Goal: Find specific page/section: Find specific page/section

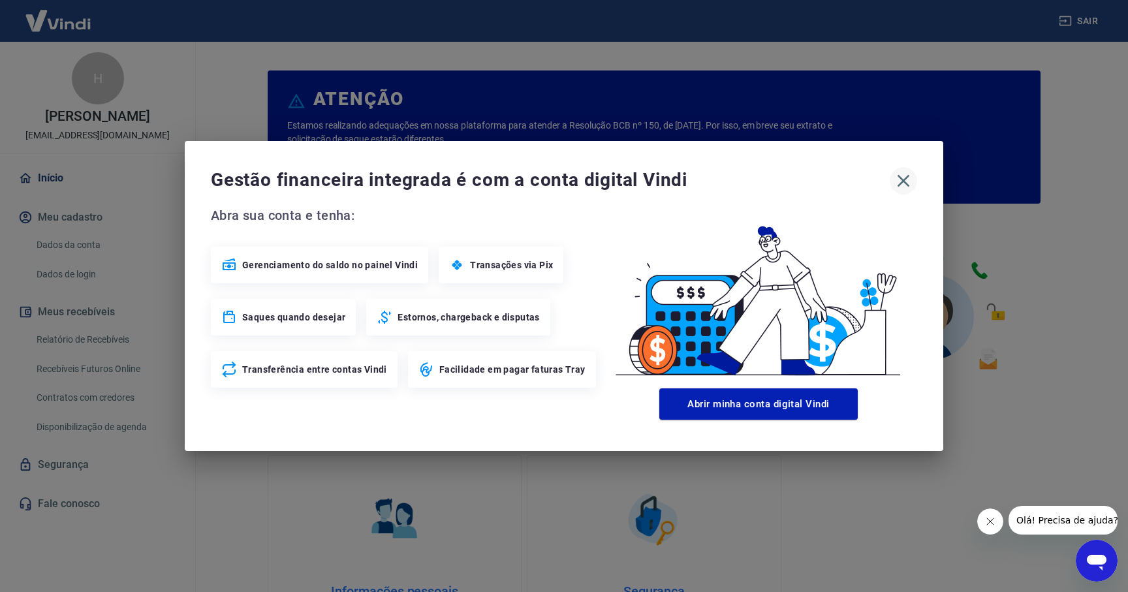
click at [903, 185] on icon "button" at bounding box center [903, 180] width 21 height 21
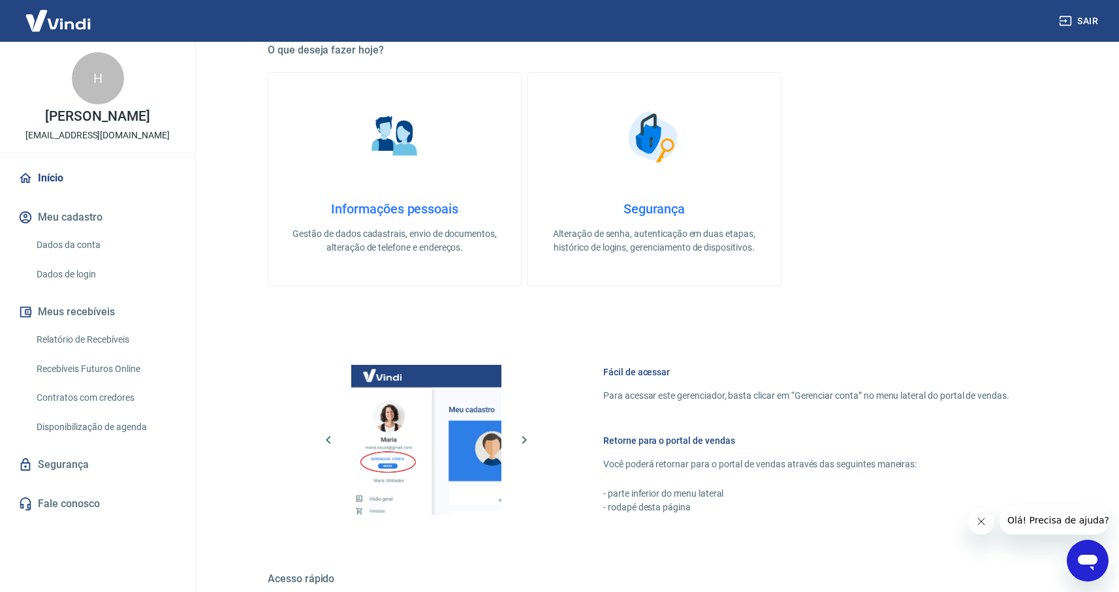
scroll to position [561, 0]
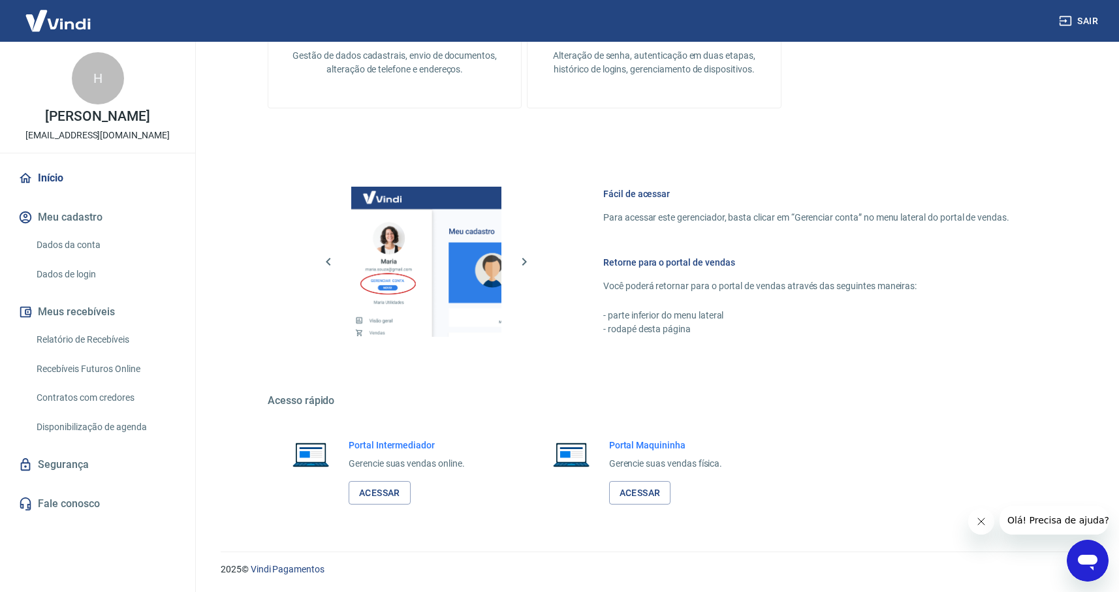
click at [95, 349] on link "Relatório de Recebíveis" at bounding box center [105, 339] width 148 height 27
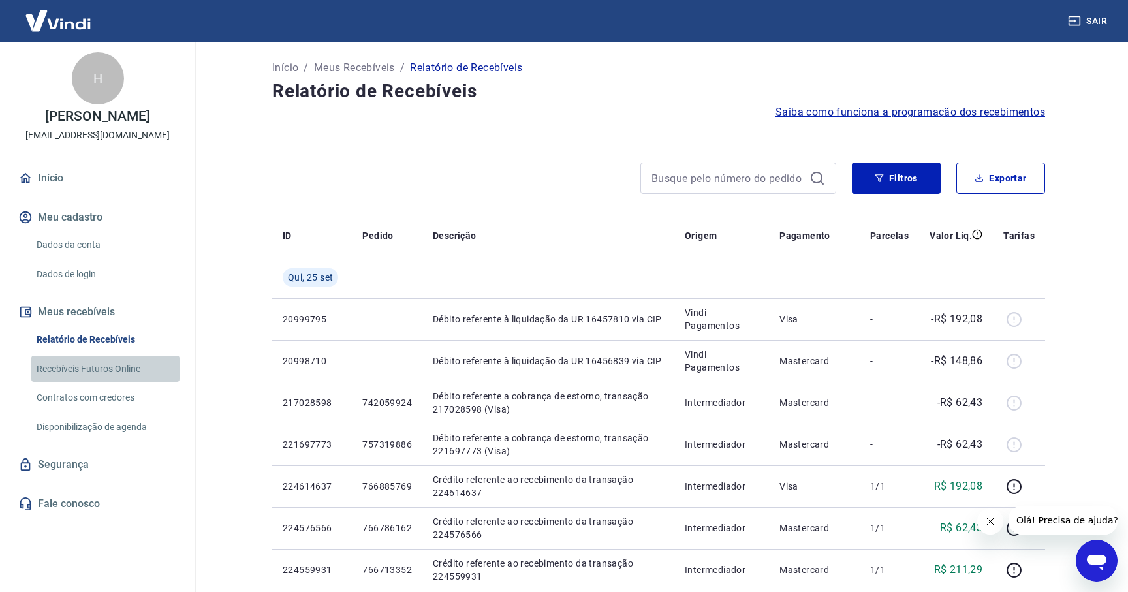
click at [87, 380] on link "Recebíveis Futuros Online" at bounding box center [105, 369] width 148 height 27
